Goal: Communication & Community: Answer question/provide support

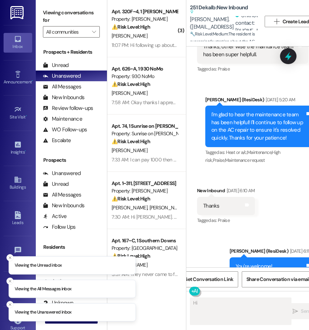
scroll to position [0, 10]
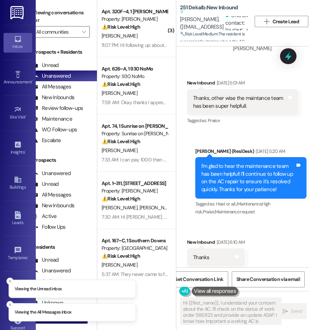
type textarea "Hi {{first_name}}, I understand your concern about the AC. I'll check on the st…"
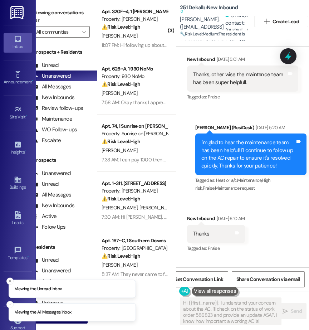
scroll to position [8067, 0]
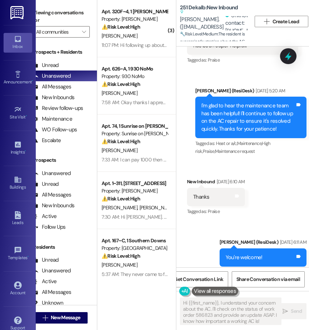
click at [196, 55] on div "Received via SMS New Inbound Sep 02, 2025 at 5:01 AM Thanks, other wise the mai…" at bounding box center [243, 41] width 122 height 57
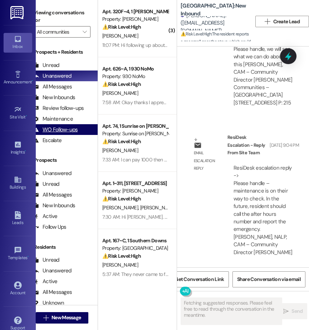
scroll to position [0, 10]
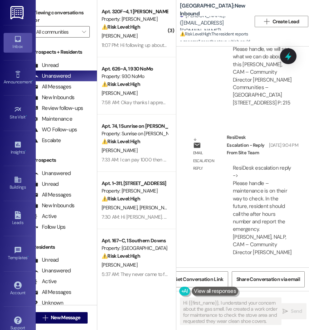
type textarea "Hi {{first_name}}, I understand your concern about the gas smell. I've created …"
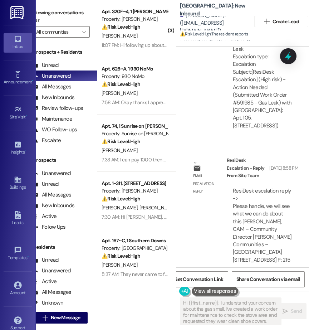
scroll to position [19889, 0]
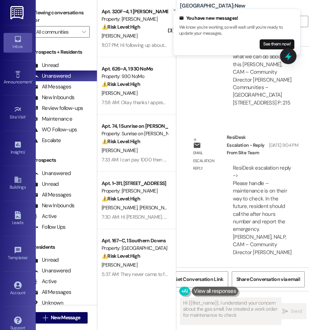
scroll to position [20446, 0]
